Goal: Task Accomplishment & Management: Manage account settings

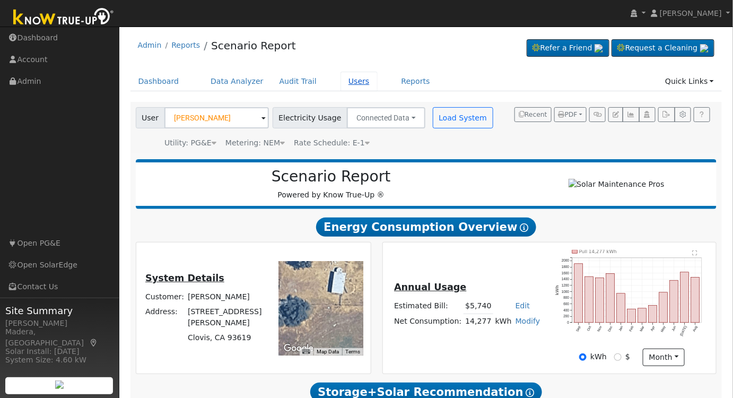
click at [343, 82] on link "Users" at bounding box center [359, 82] width 37 height 20
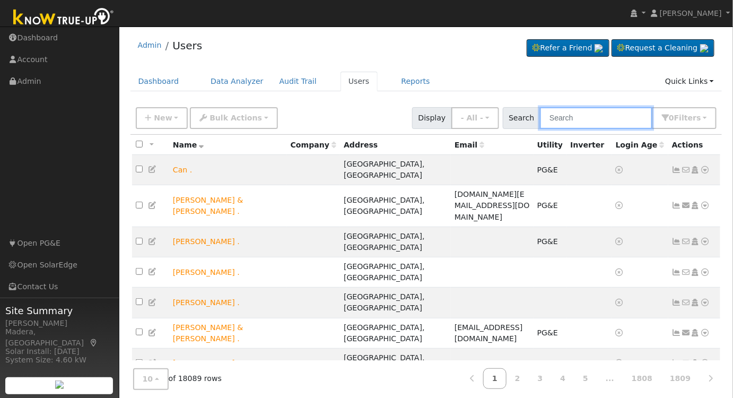
click at [597, 112] on input "text" at bounding box center [596, 118] width 112 height 22
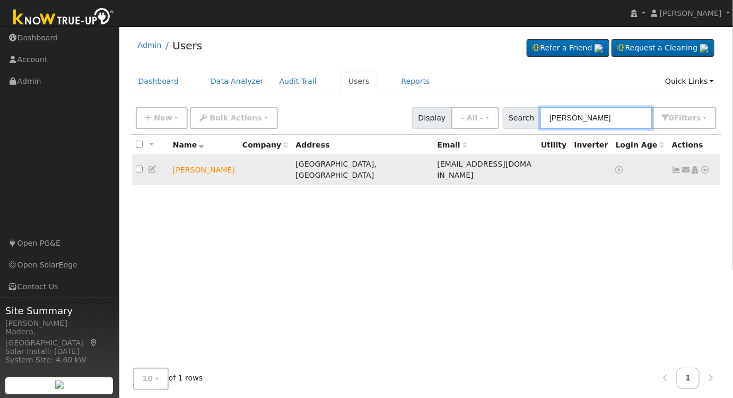
type input "[PERSON_NAME]"
click at [698, 166] on icon at bounding box center [696, 169] width 10 height 7
